Goal: Transaction & Acquisition: Purchase product/service

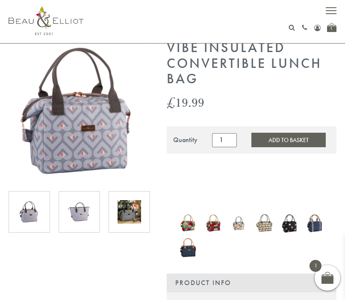
scroll to position [35, 0]
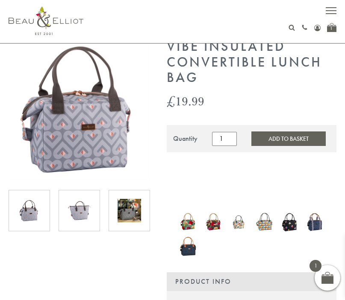
click at [193, 251] on img at bounding box center [187, 246] width 17 height 23
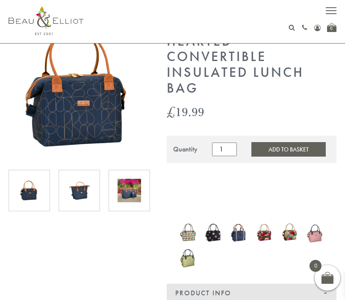
scroll to position [57, 0]
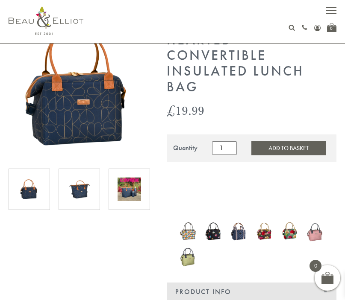
click at [239, 230] on img at bounding box center [238, 231] width 17 height 20
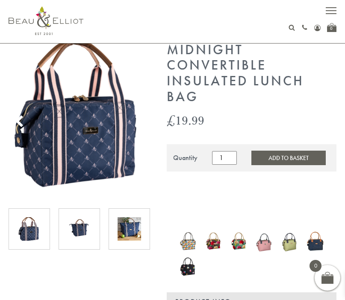
scroll to position [54, 0]
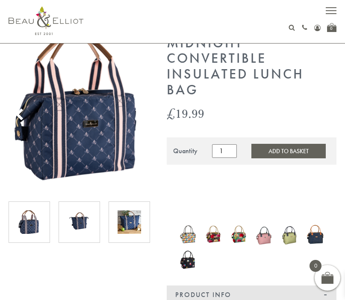
click at [269, 230] on img at bounding box center [263, 234] width 17 height 23
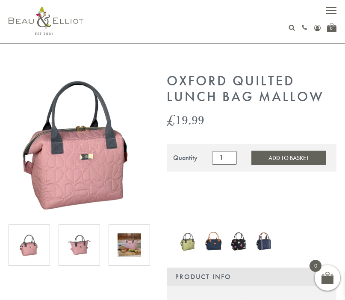
click at [261, 245] on img at bounding box center [263, 241] width 17 height 20
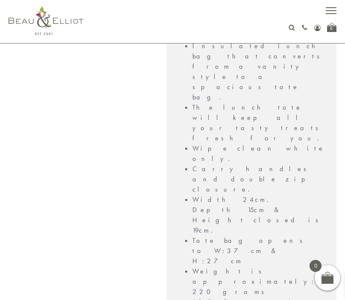
scroll to position [730, 0]
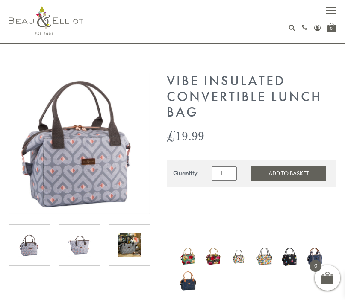
click at [266, 174] on button "Add to Basket" at bounding box center [288, 173] width 74 height 15
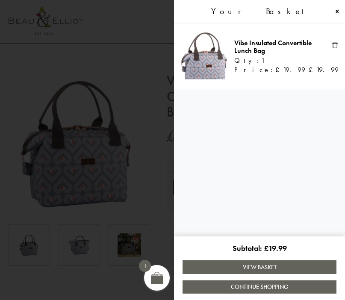
click at [141, 88] on span at bounding box center [172, 150] width 345 height 300
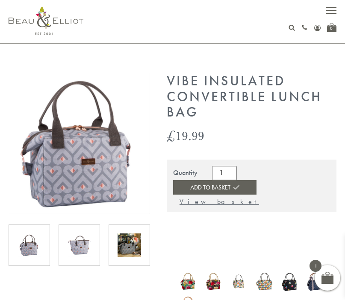
click at [47, 22] on img at bounding box center [46, 20] width 75 height 29
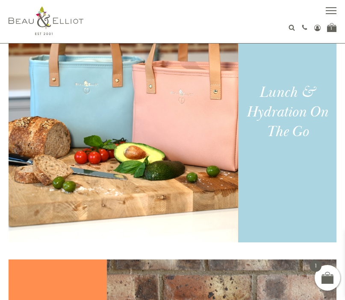
scroll to position [610, 0]
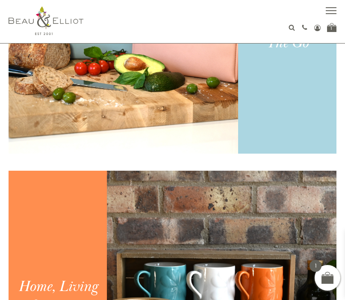
click at [79, 125] on img at bounding box center [123, 26] width 229 height 256
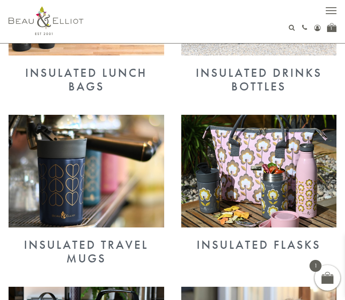
scroll to position [278, 0]
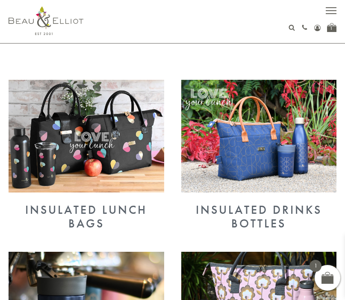
click at [53, 162] on img at bounding box center [86, 136] width 155 height 113
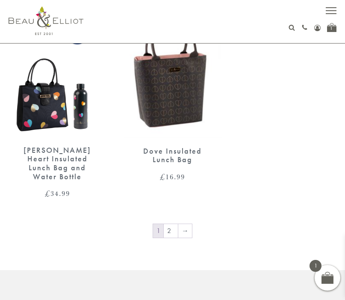
scroll to position [1726, 0]
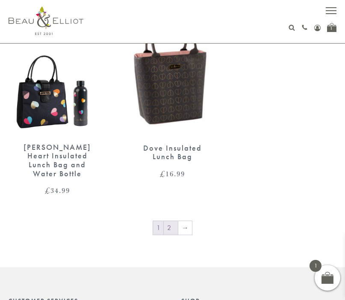
click at [171, 221] on link "2" at bounding box center [171, 228] width 14 height 14
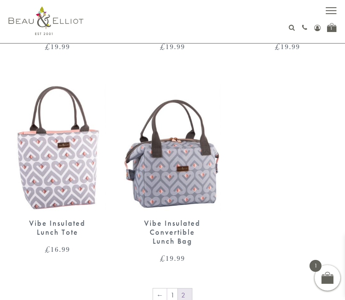
scroll to position [760, 0]
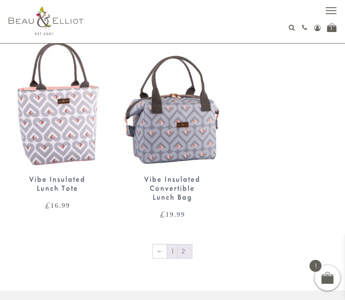
click at [172, 250] on link "1" at bounding box center [172, 252] width 10 height 14
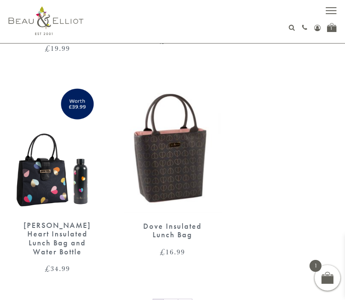
scroll to position [1610, 0]
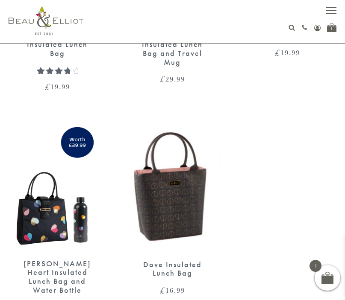
click at [164, 218] on img at bounding box center [172, 188] width 98 height 127
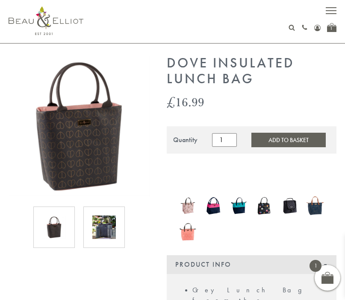
scroll to position [19, 0]
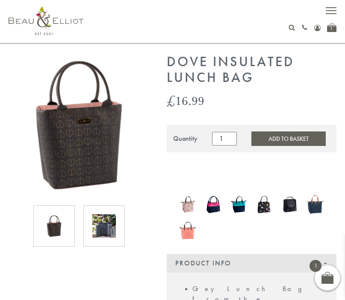
click at [118, 224] on div at bounding box center [103, 225] width 41 height 41
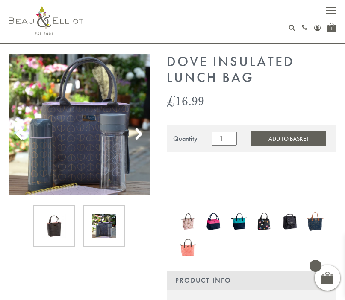
click at [73, 232] on div at bounding box center [53, 225] width 41 height 41
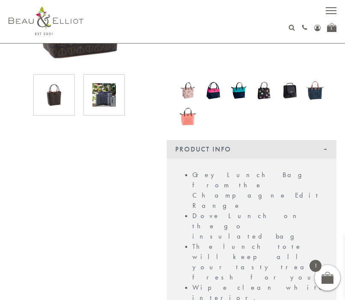
scroll to position [247, 0]
